Goal: Task Accomplishment & Management: Manage account settings

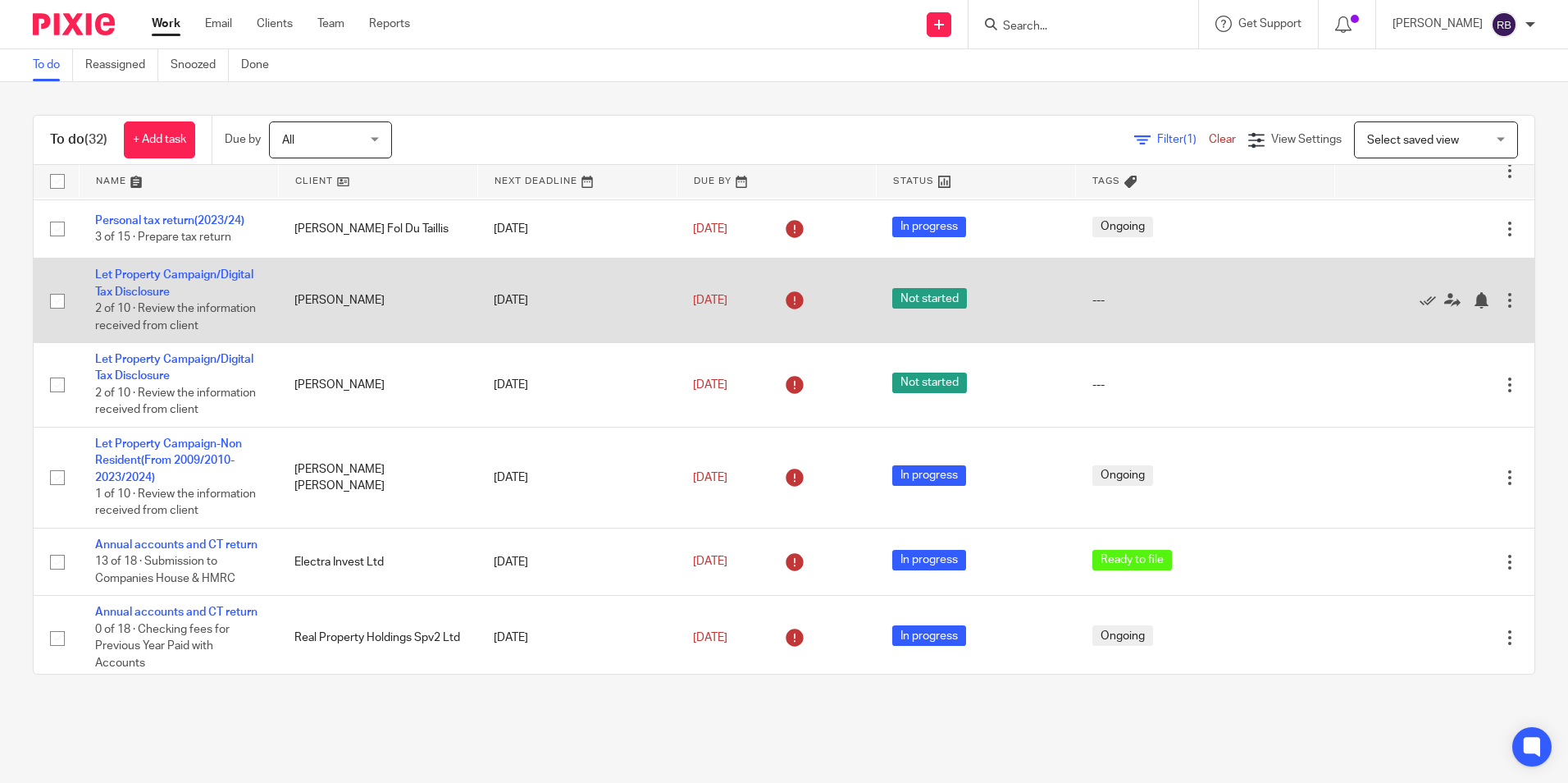
scroll to position [82, 0]
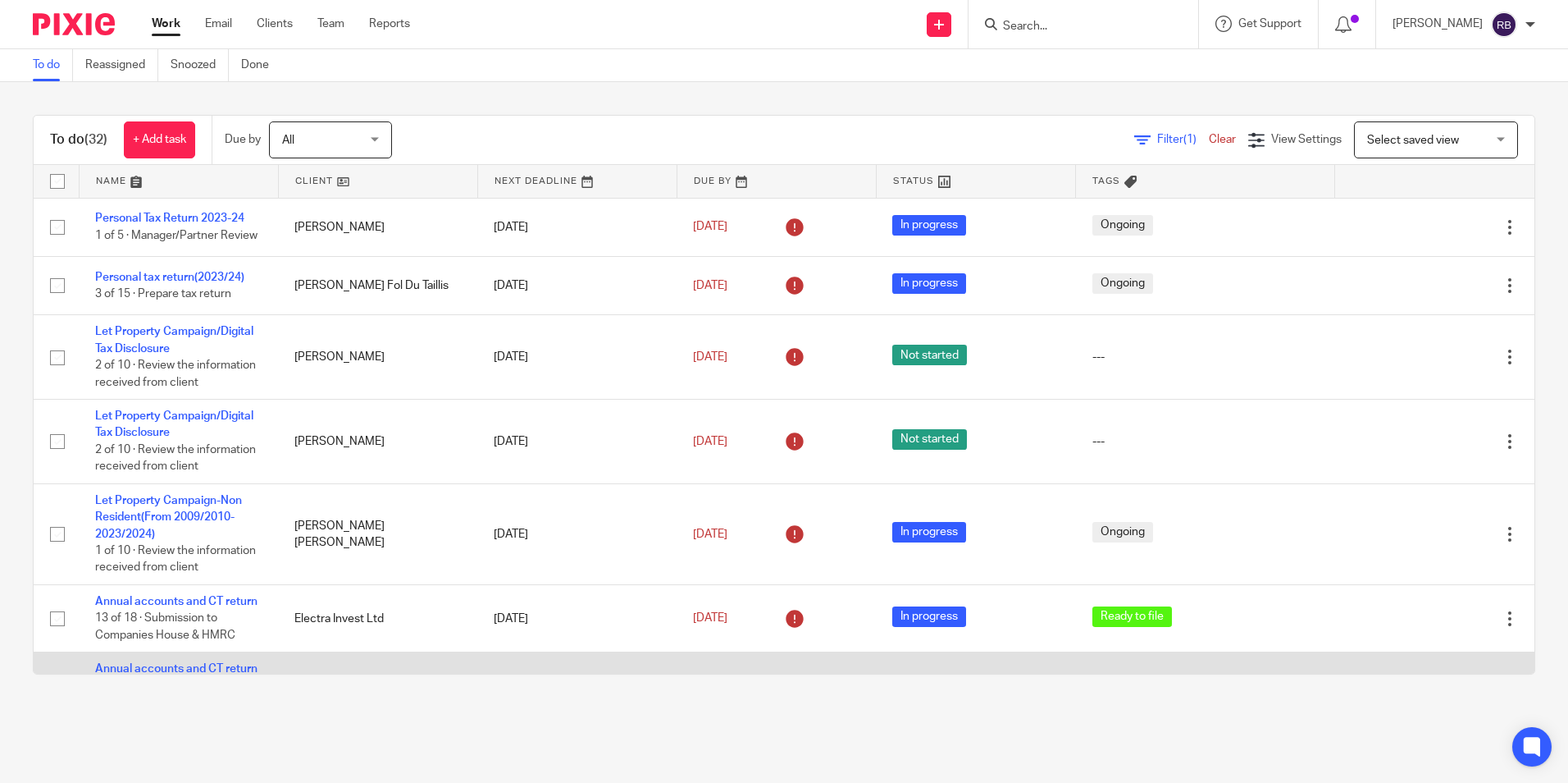
scroll to position [328, 0]
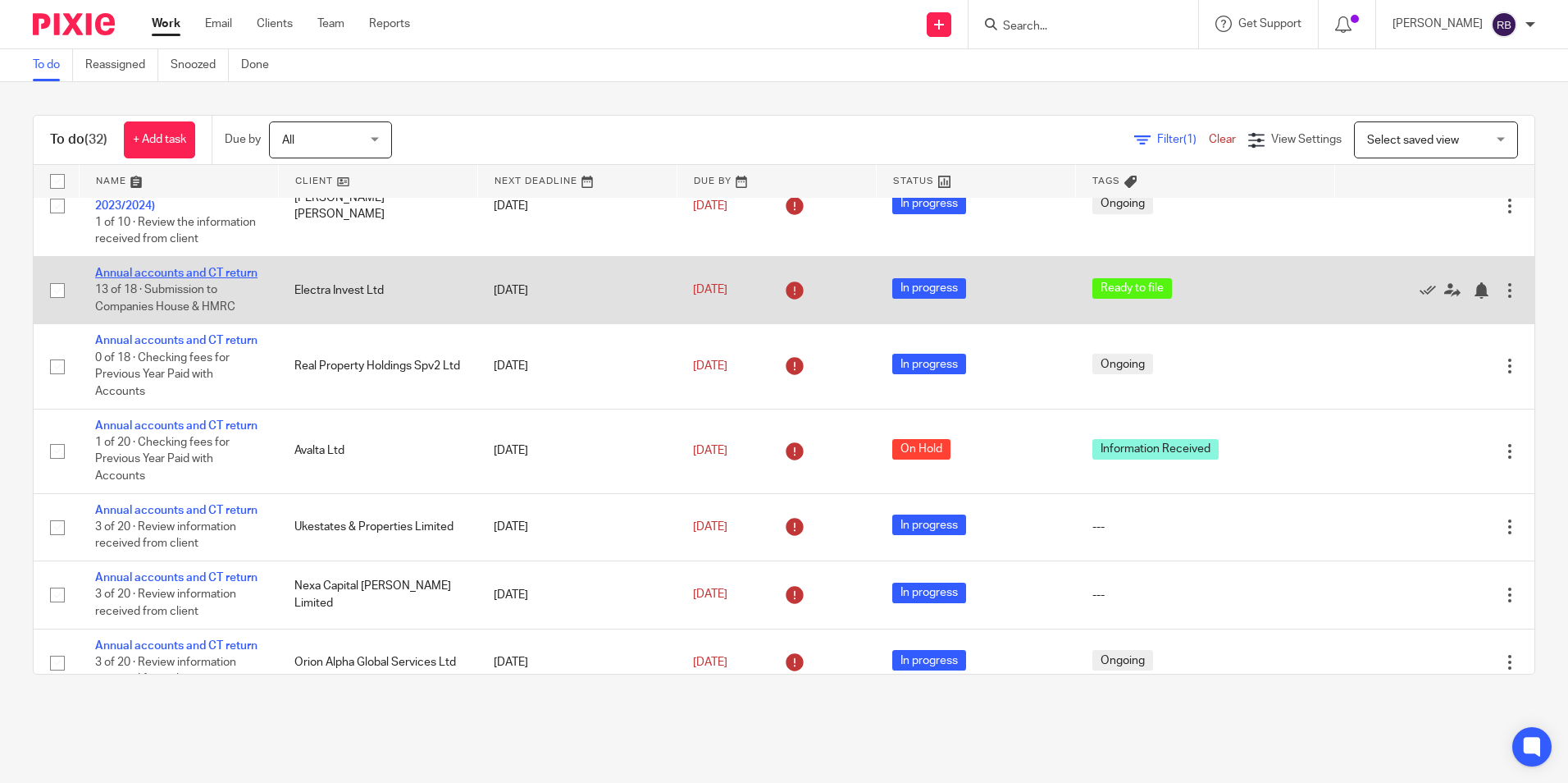
click at [129, 279] on link "Annual accounts and CT return" at bounding box center [176, 274] width 163 height 12
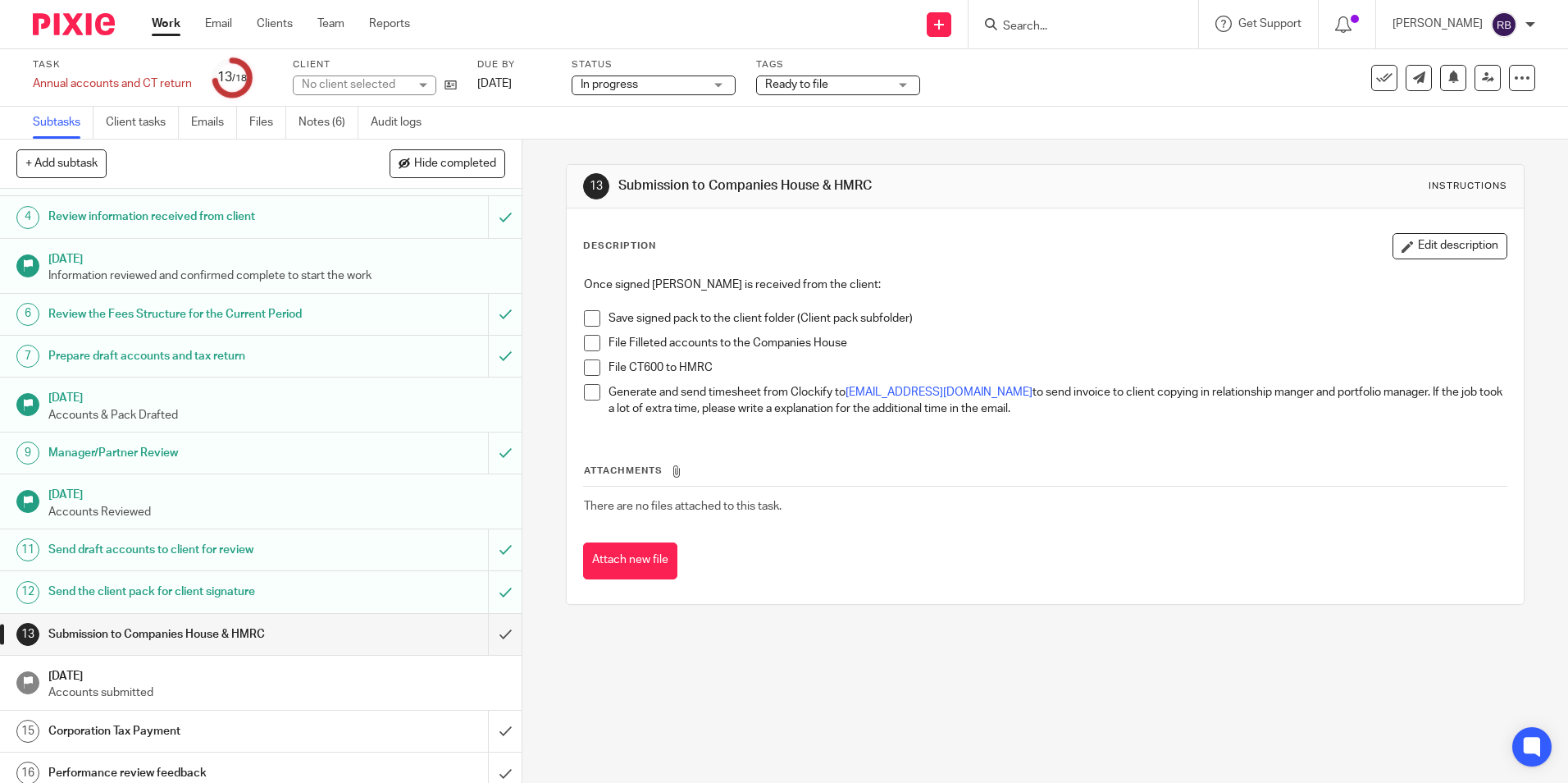
scroll to position [227, 0]
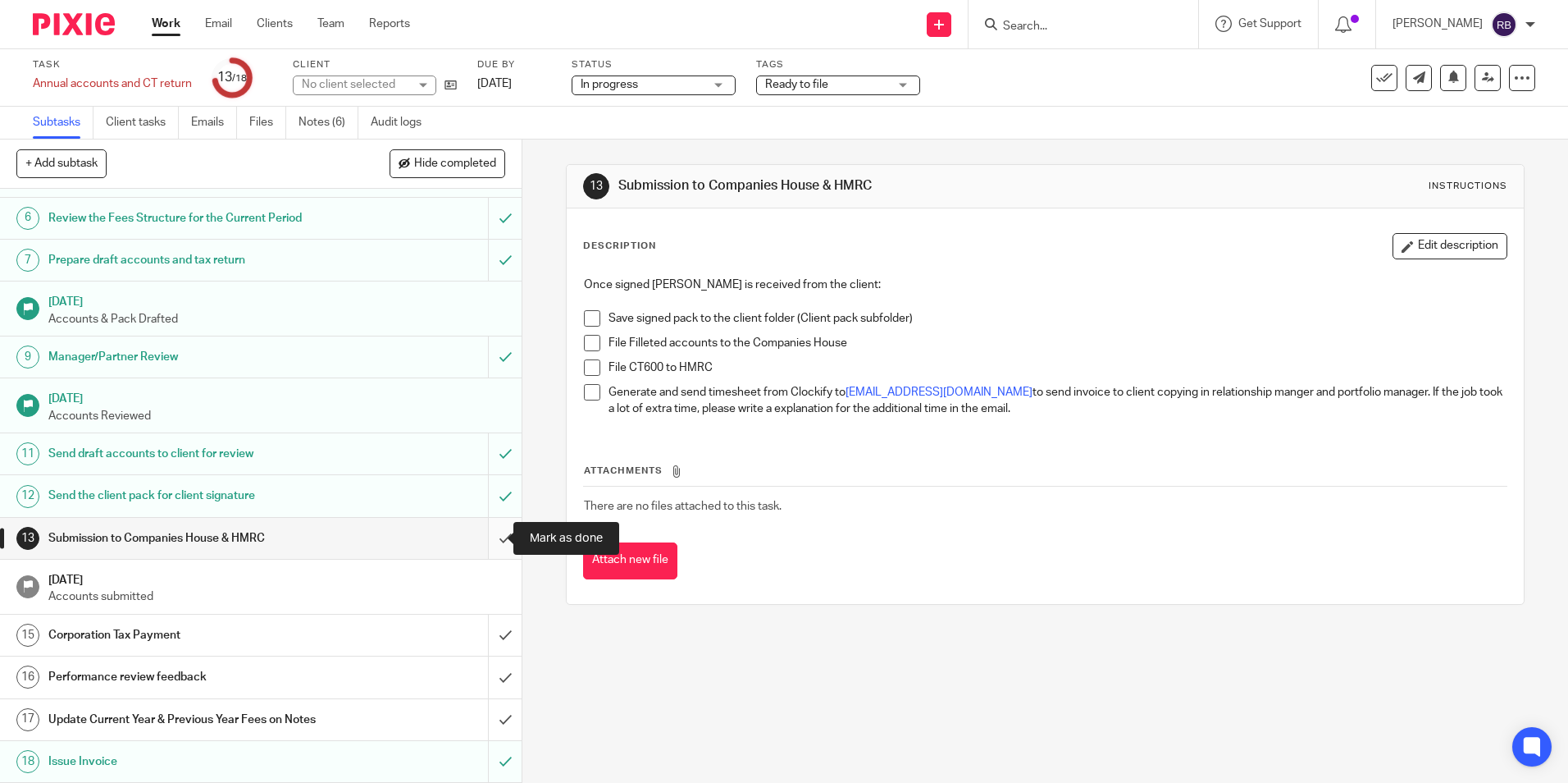
click at [483, 539] on input "submit" at bounding box center [261, 537] width 522 height 41
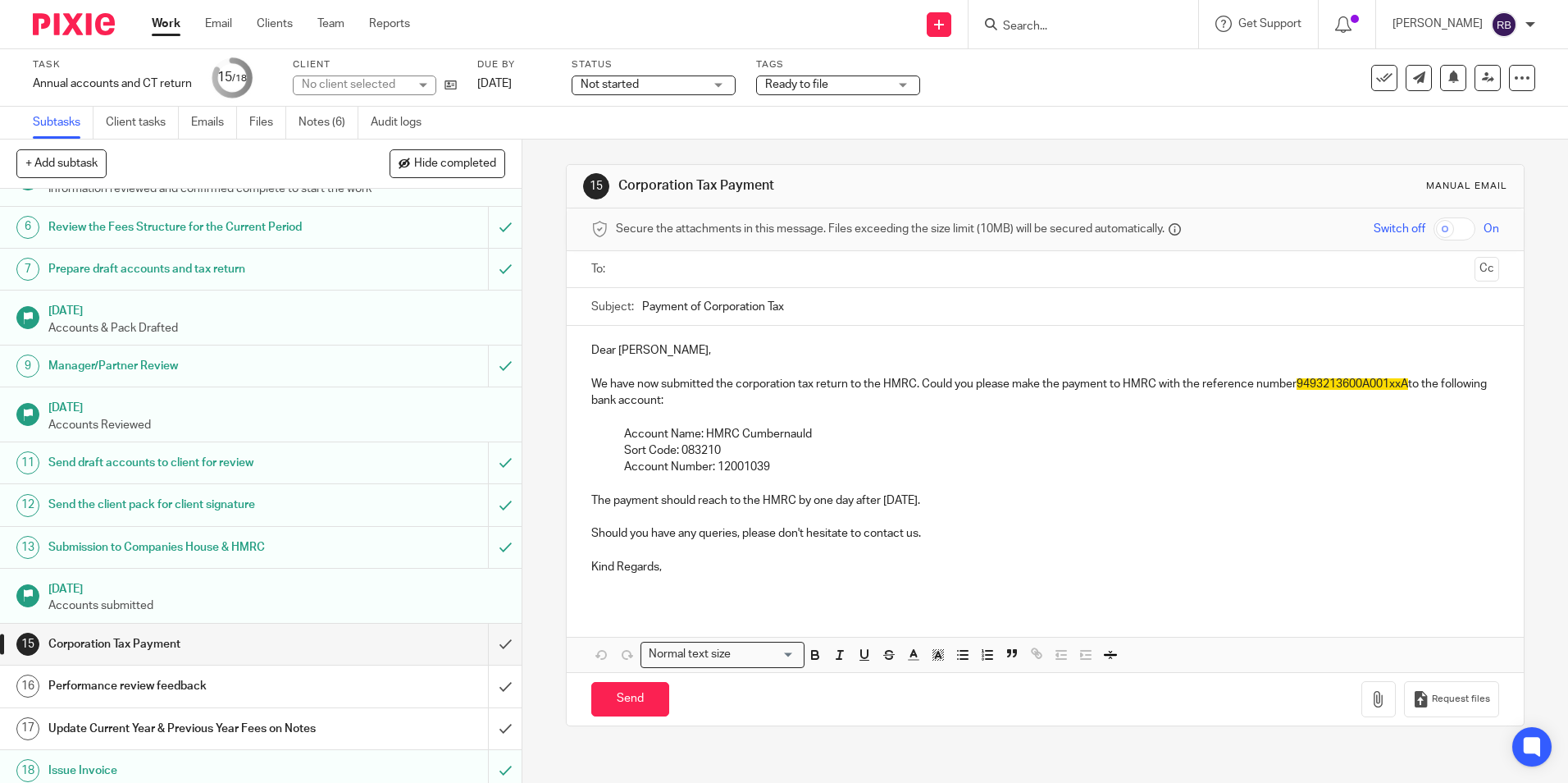
scroll to position [227, 0]
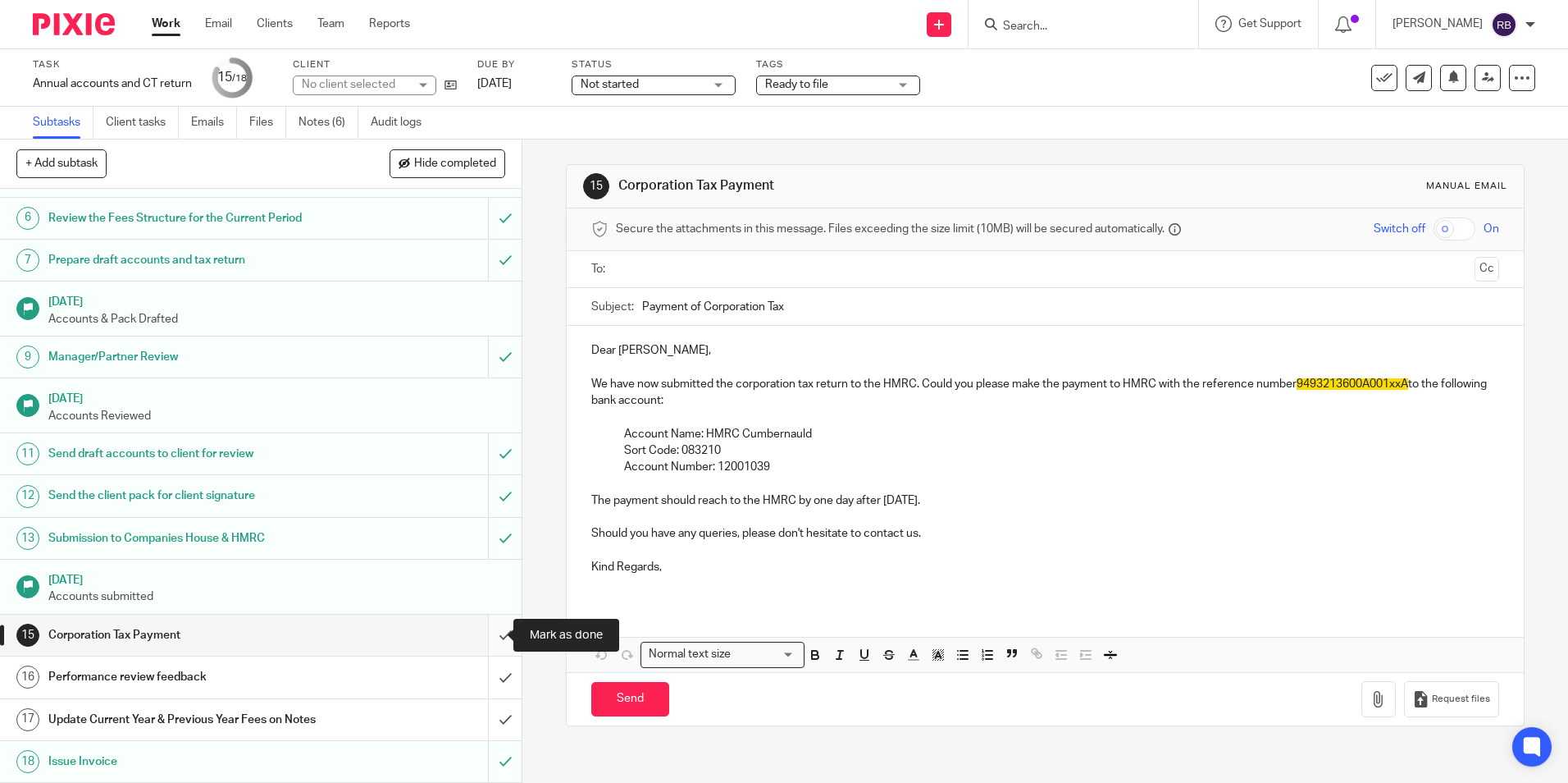
click at [489, 630] on input "submit" at bounding box center [261, 635] width 522 height 41
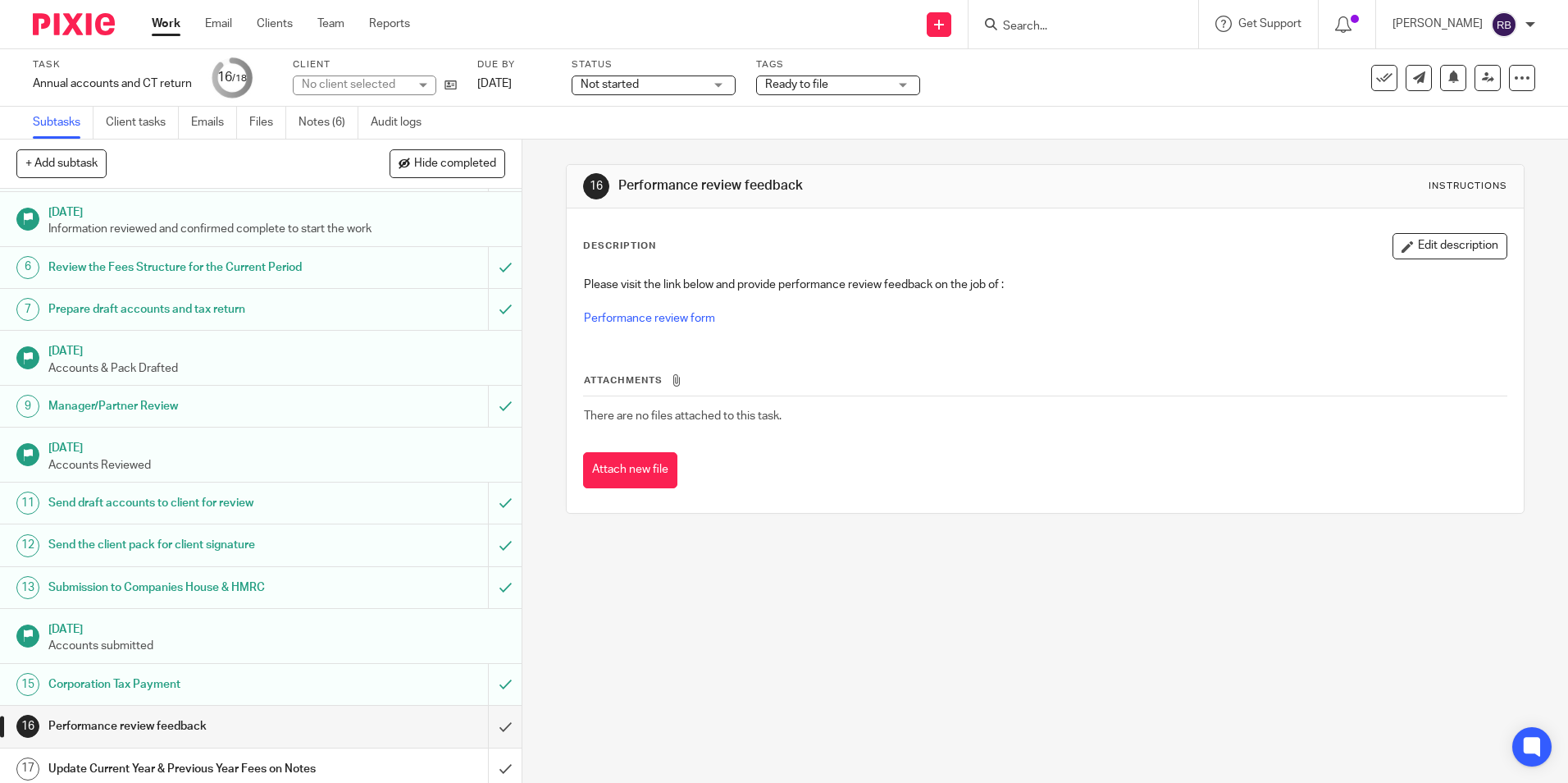
scroll to position [227, 0]
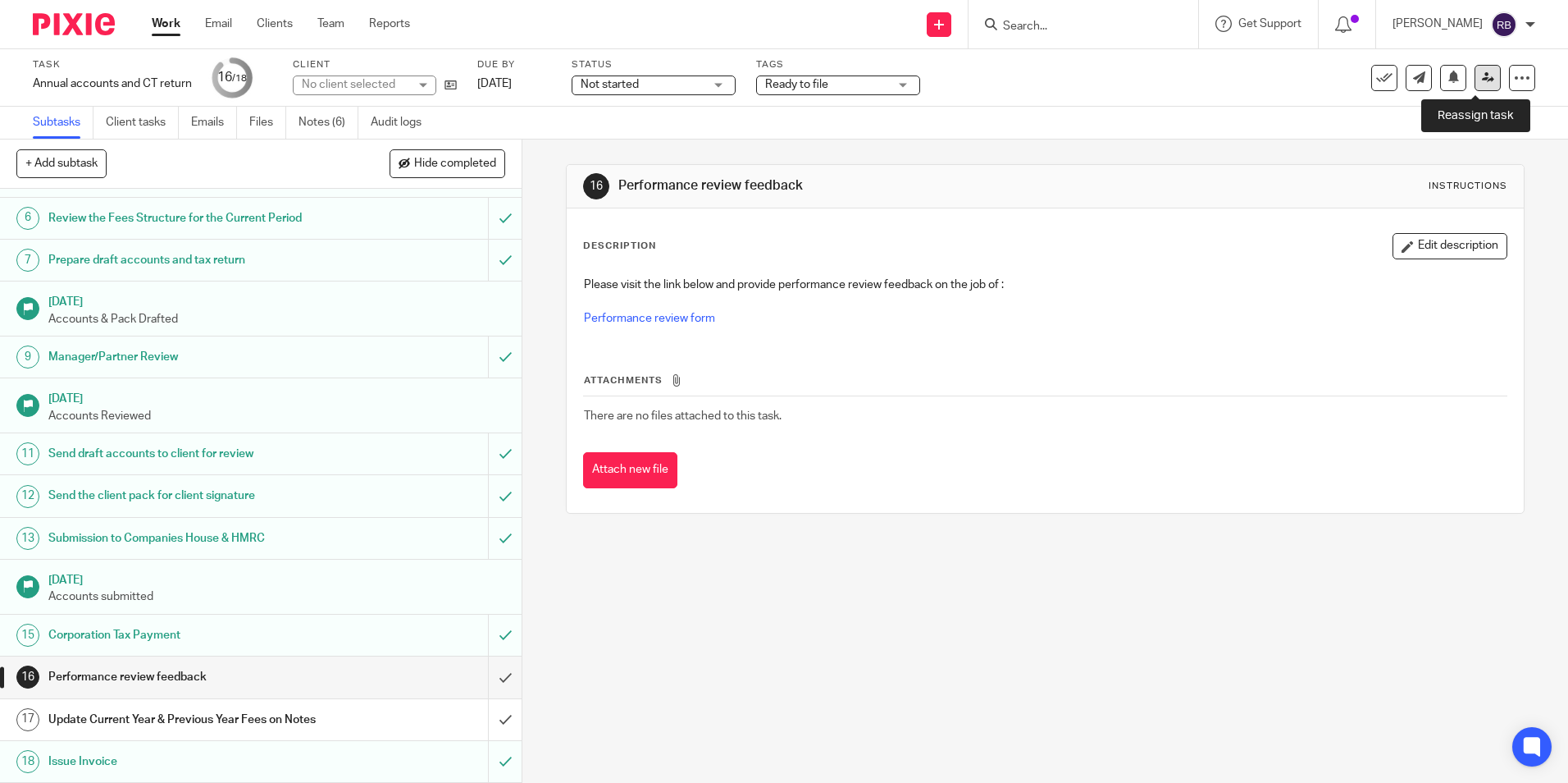
click at [1482, 83] on icon at bounding box center [1488, 77] width 13 height 13
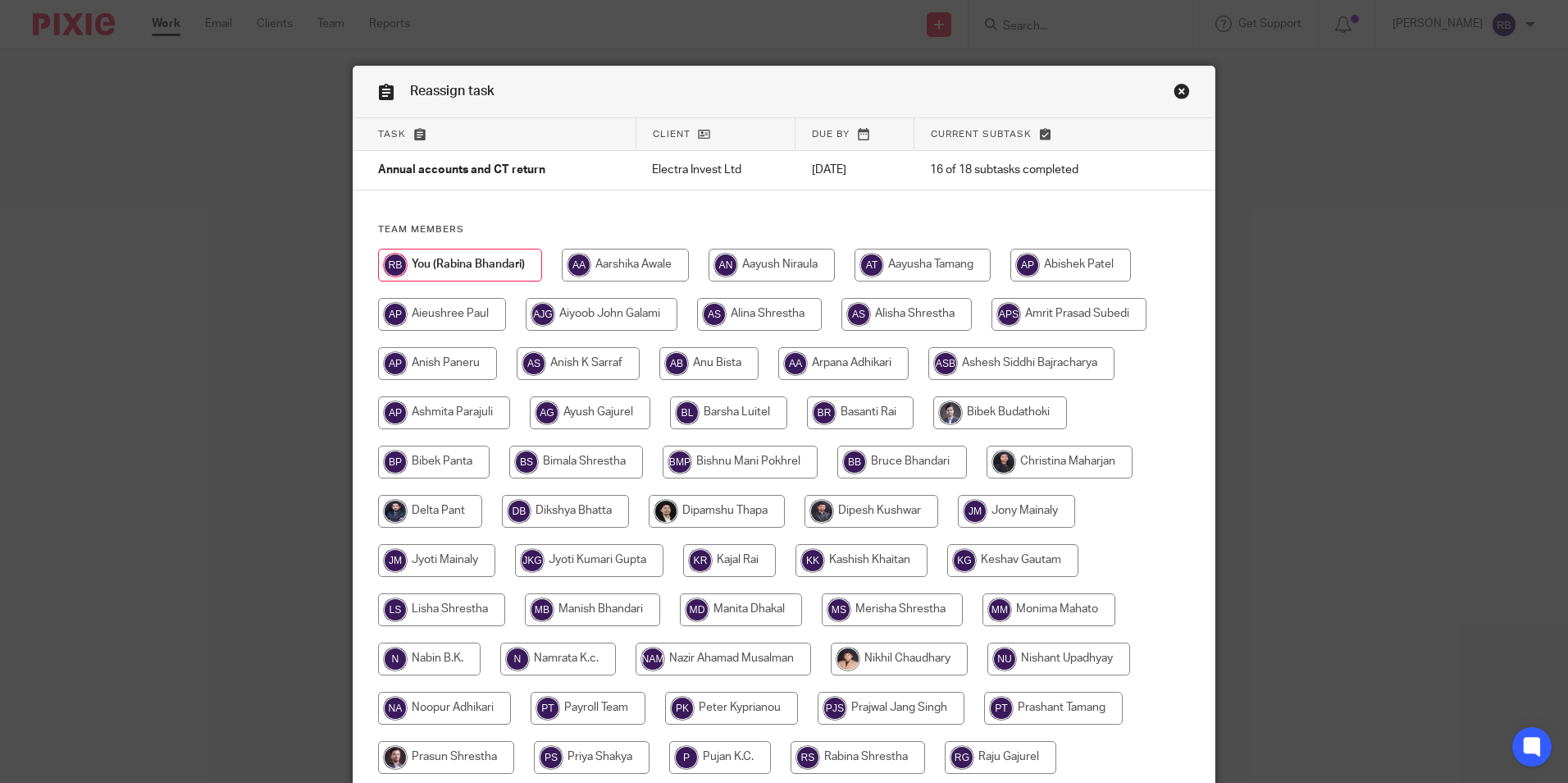
scroll to position [328, 0]
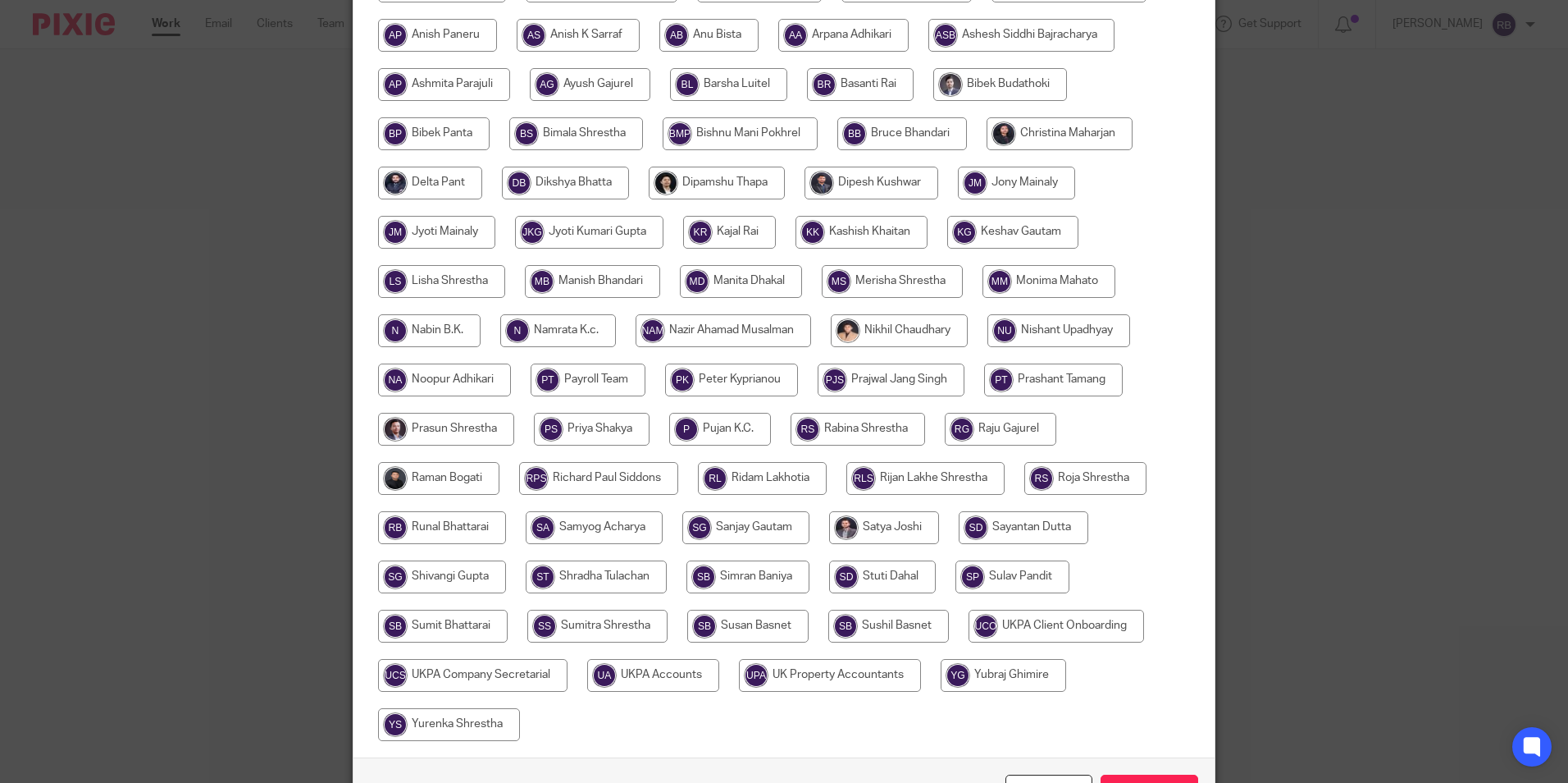
click at [653, 680] on input "radio" at bounding box center [653, 675] width 132 height 33
radio input "true"
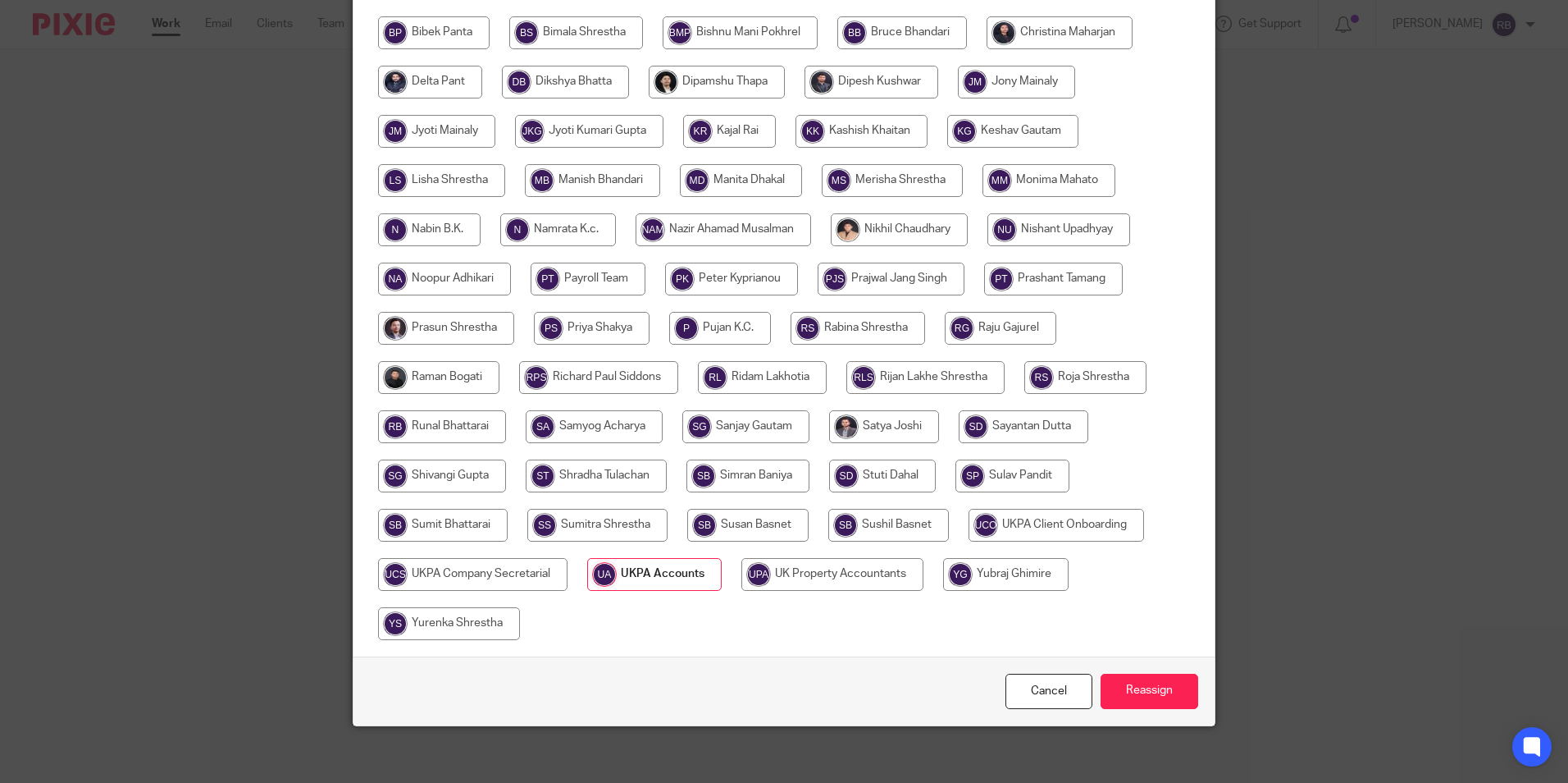
scroll to position [438, 0]
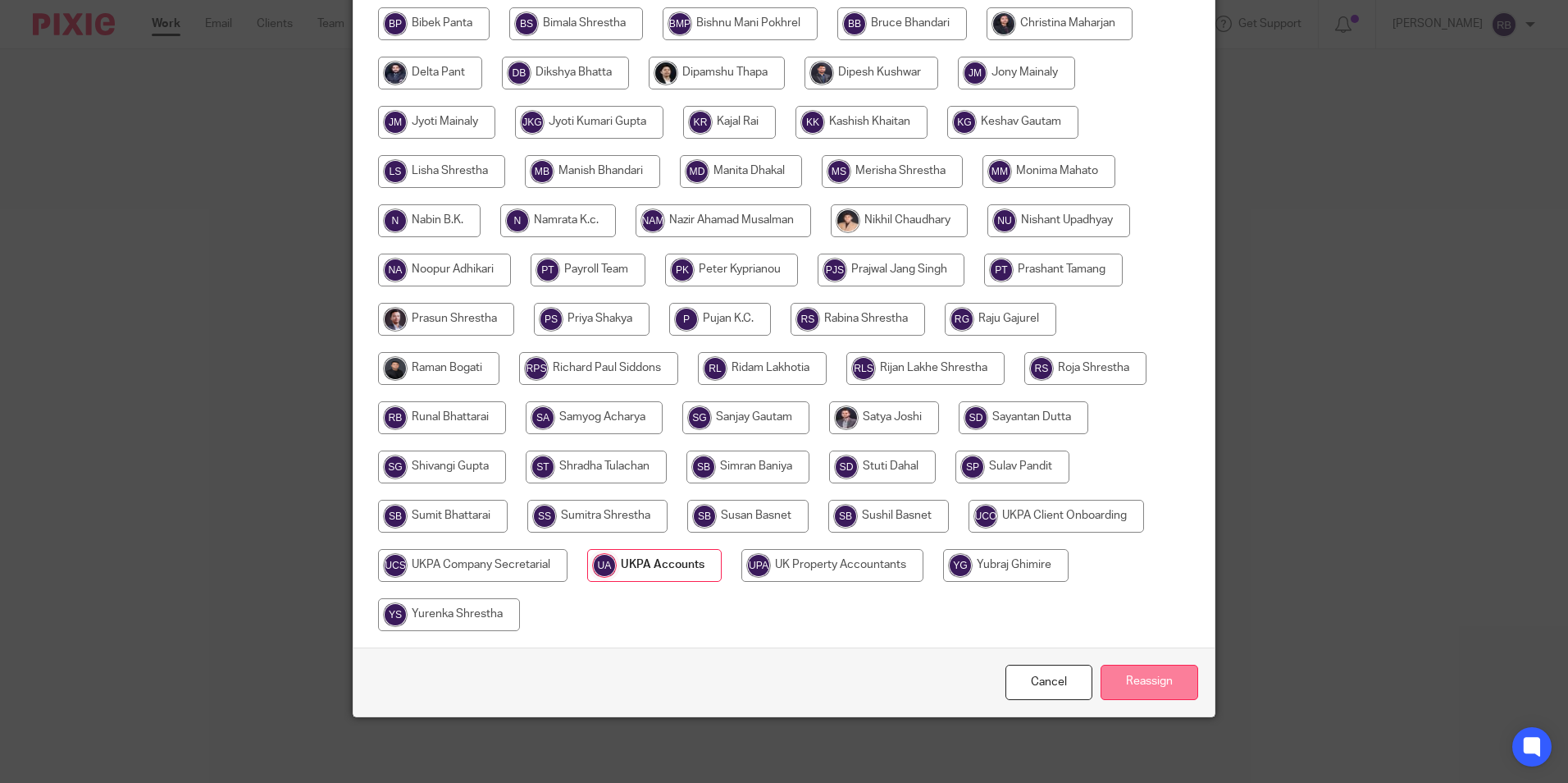
click at [1148, 671] on input "Reassign" at bounding box center [1149, 682] width 97 height 36
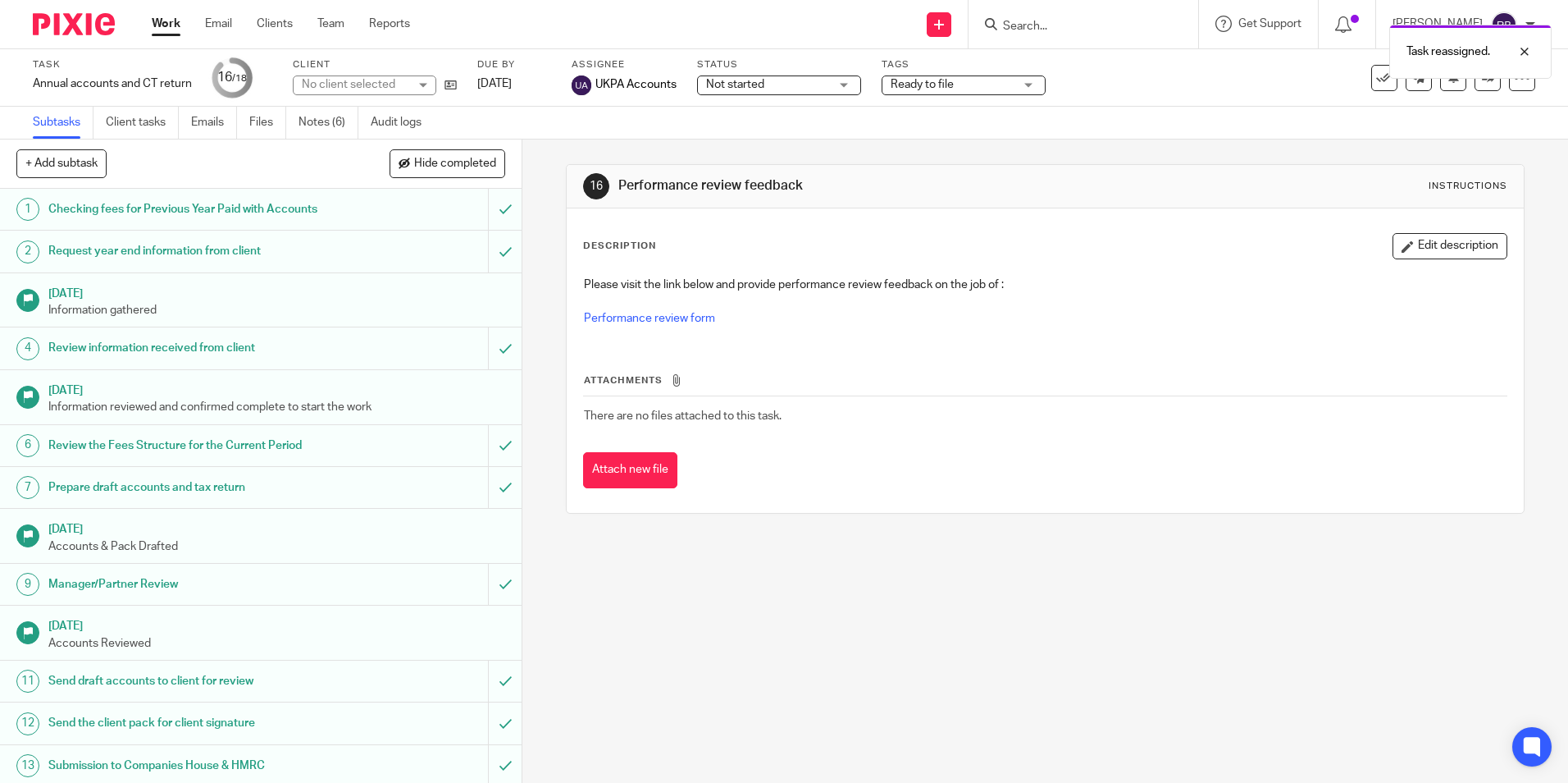
click at [157, 25] on link "Work" at bounding box center [167, 23] width 29 height 16
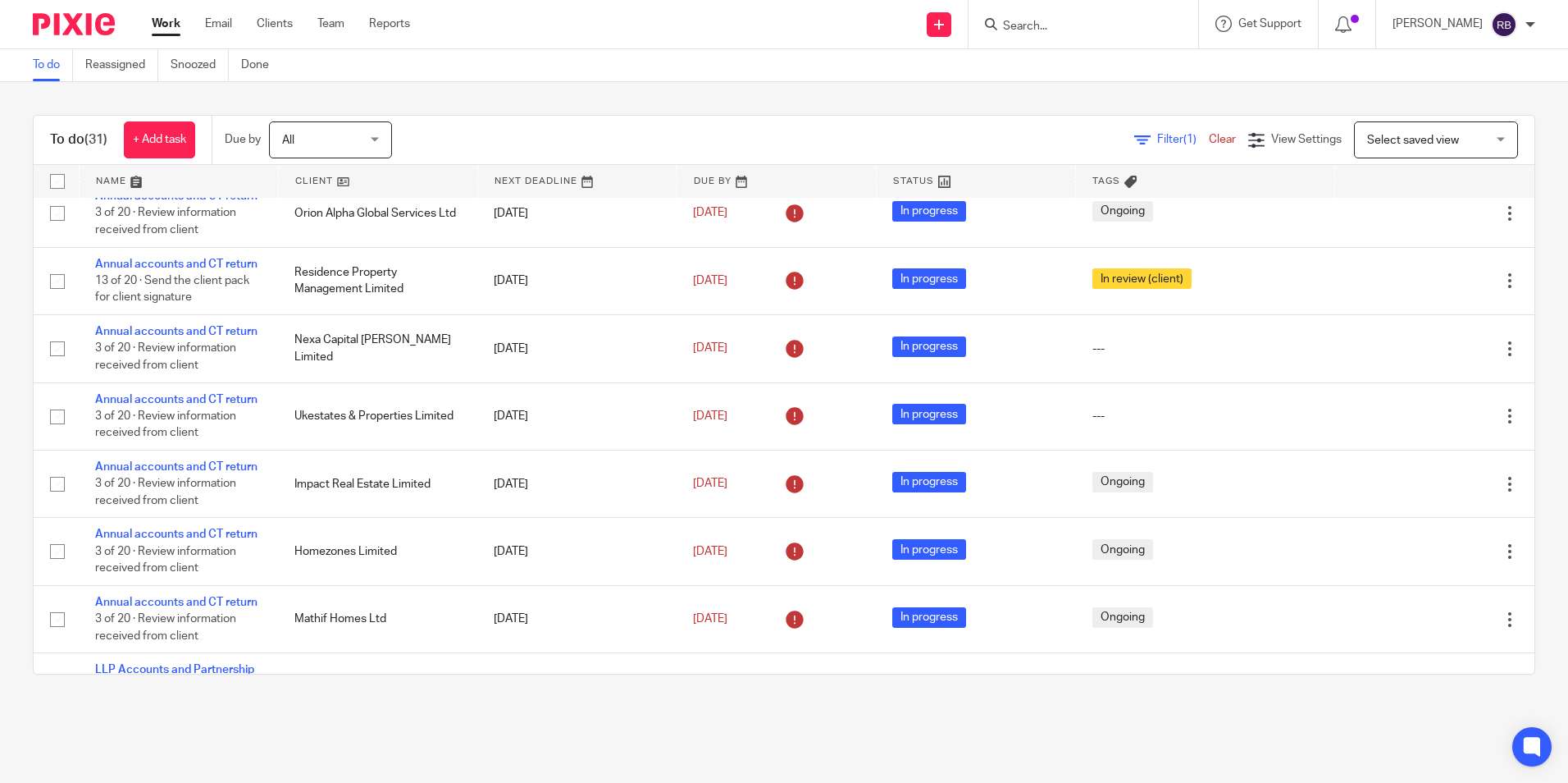
scroll to position [821, 0]
